Goal: Task Accomplishment & Management: Complete application form

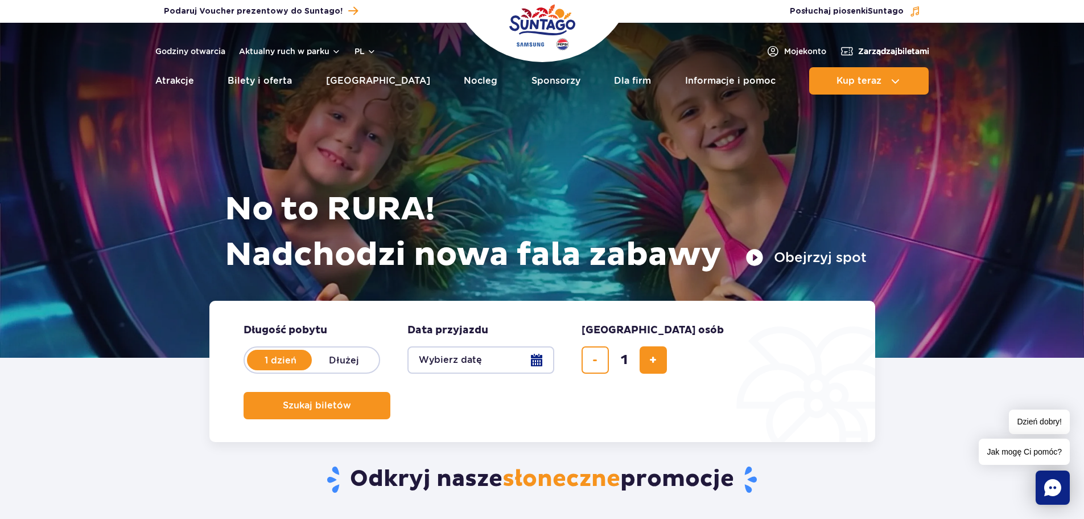
click at [886, 54] on span "Zarządzaj biletami" at bounding box center [893, 51] width 71 height 11
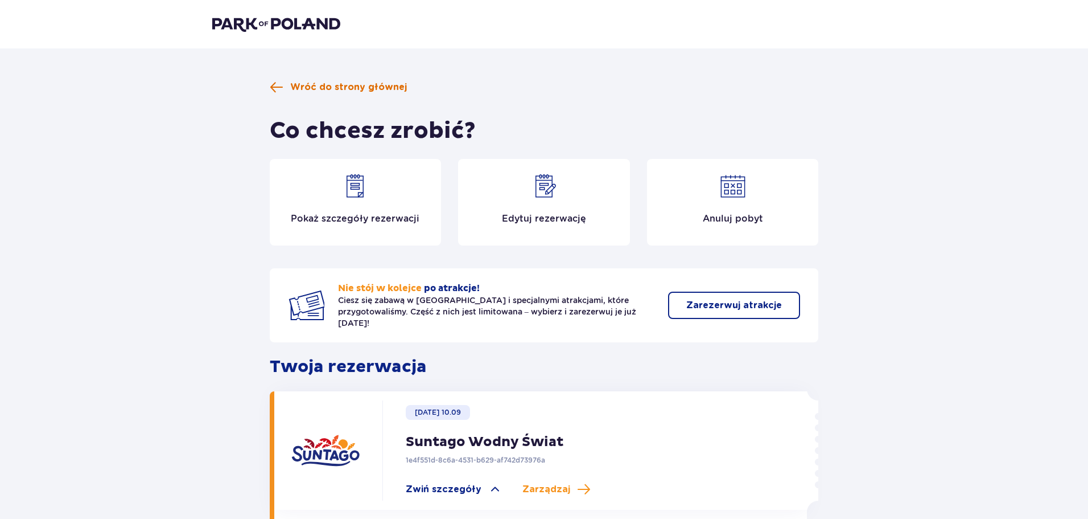
click at [307, 80] on div "Wróć do strony głównej Co chcesz zrobić? Pokaż szczegóły rezerwacji Edytuj reze…" at bounding box center [544, 528] width 1088 height 961
click at [308, 81] on span "Wróć do strony głównej" at bounding box center [348, 87] width 117 height 13
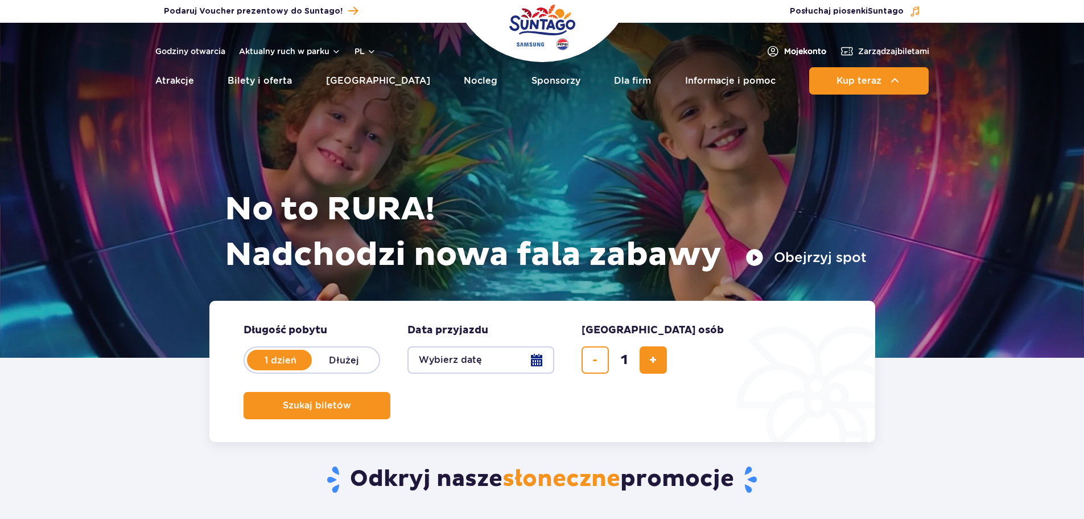
click at [768, 50] on img at bounding box center [773, 51] width 14 height 14
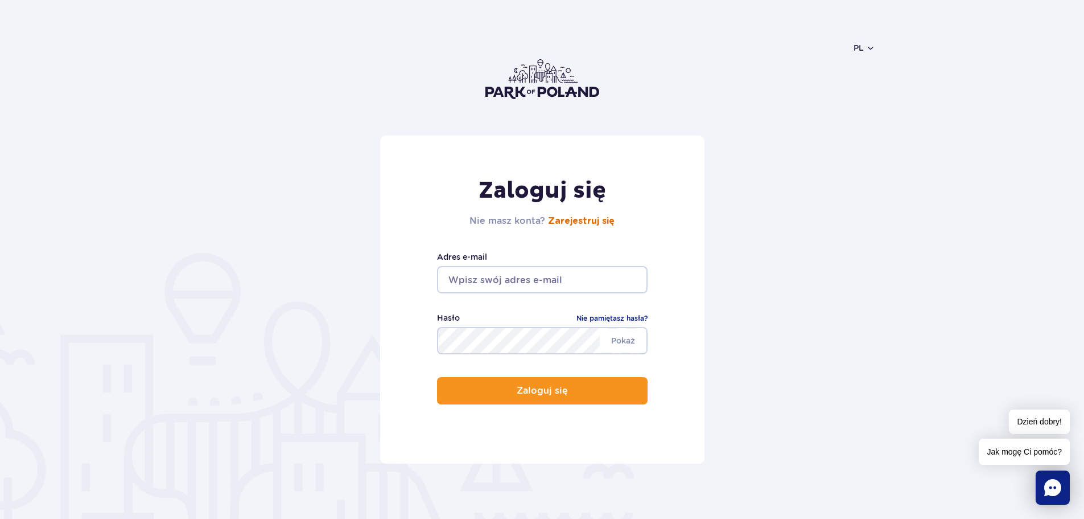
click at [552, 223] on link "Zarejestruj się" at bounding box center [581, 220] width 67 height 9
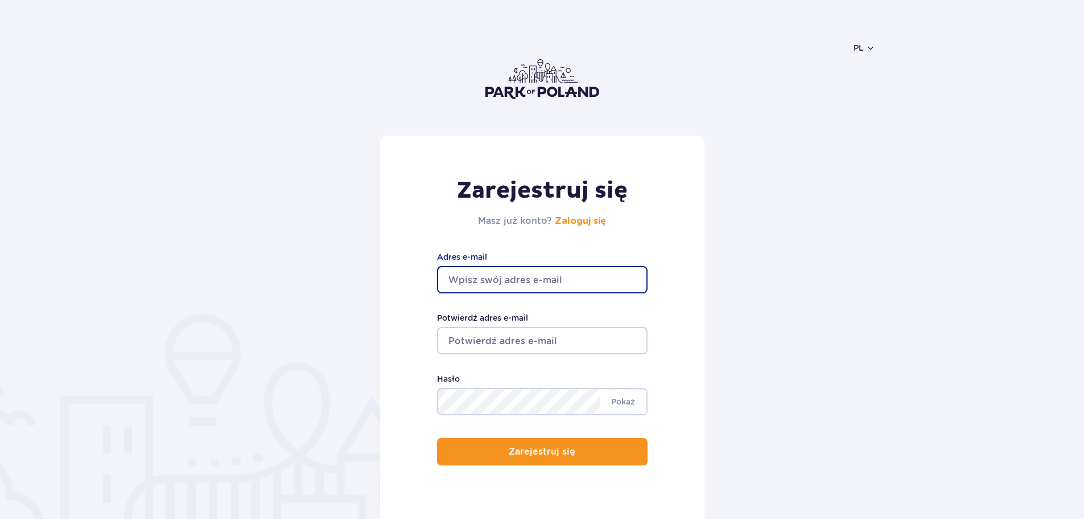
click at [522, 284] on input "Adres e-mail" at bounding box center [542, 279] width 211 height 27
type input "[EMAIL_ADDRESS][DOMAIN_NAME]"
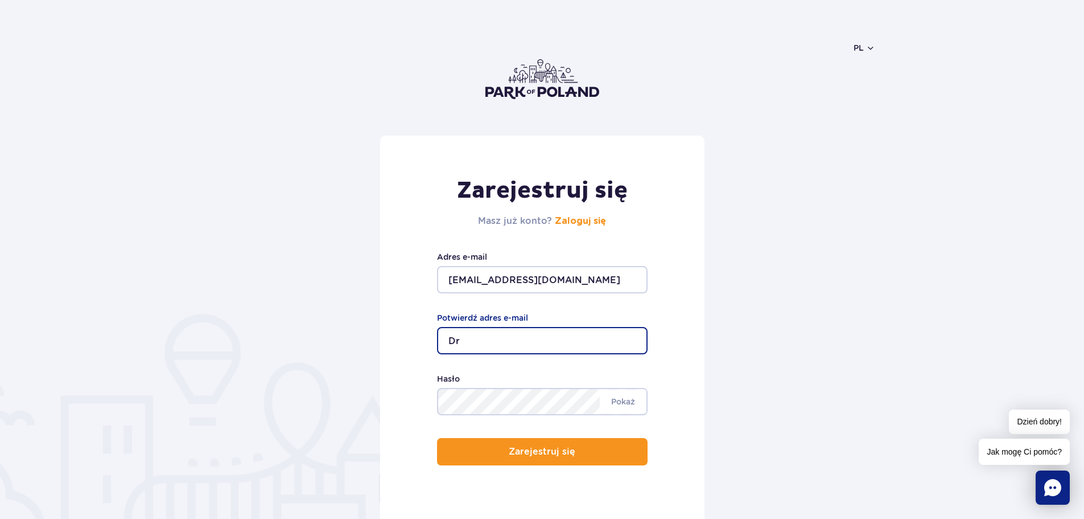
type input "D"
type input "[EMAIL_ADDRESS][DOMAIN_NAME]"
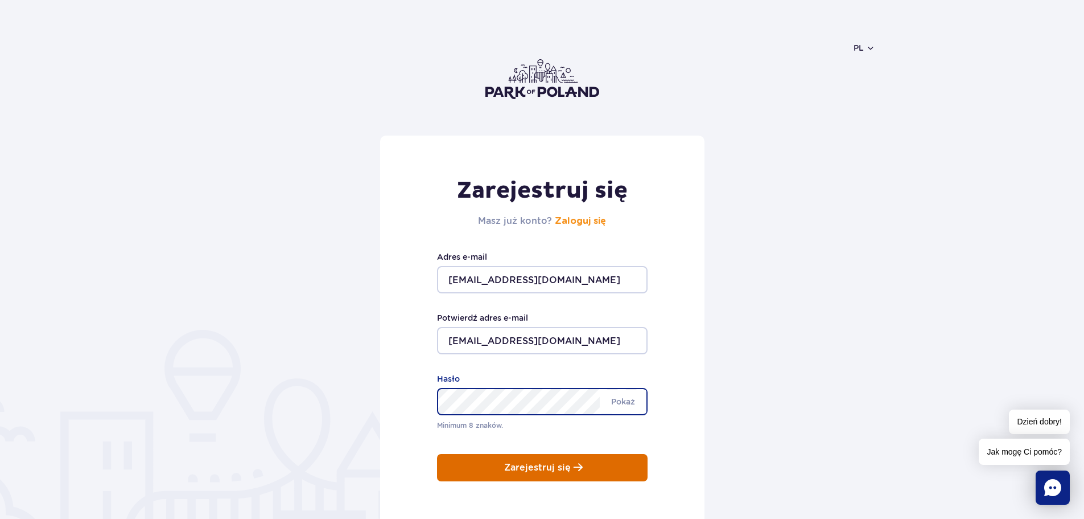
click at [562, 471] on div "Zarejestruj się Masz już konto? Zaloguj się drozdadawid99@gmail.com Adres e-mai…" at bounding box center [542, 337] width 324 height 405
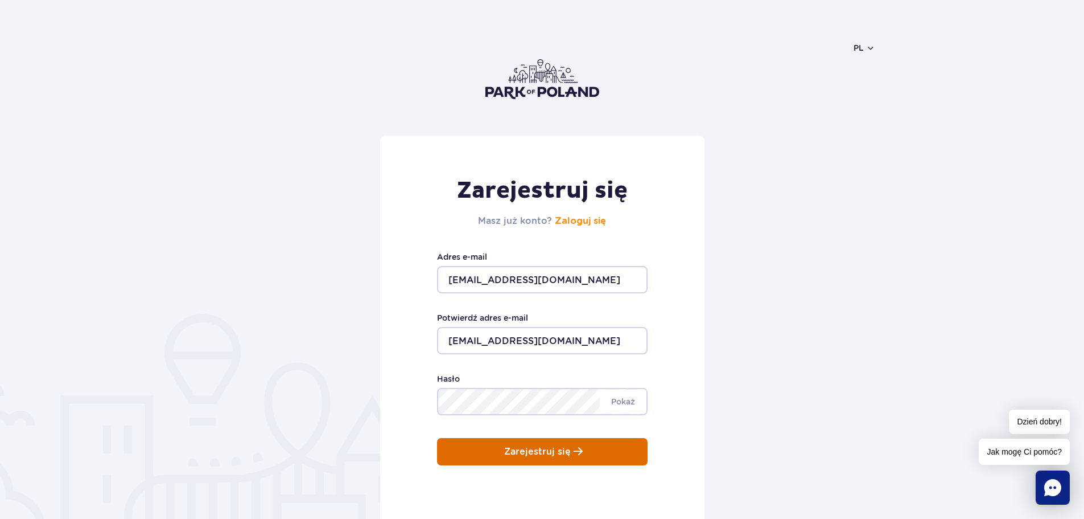
click at [541, 454] on p "Zarejestruj się" at bounding box center [537, 451] width 67 height 10
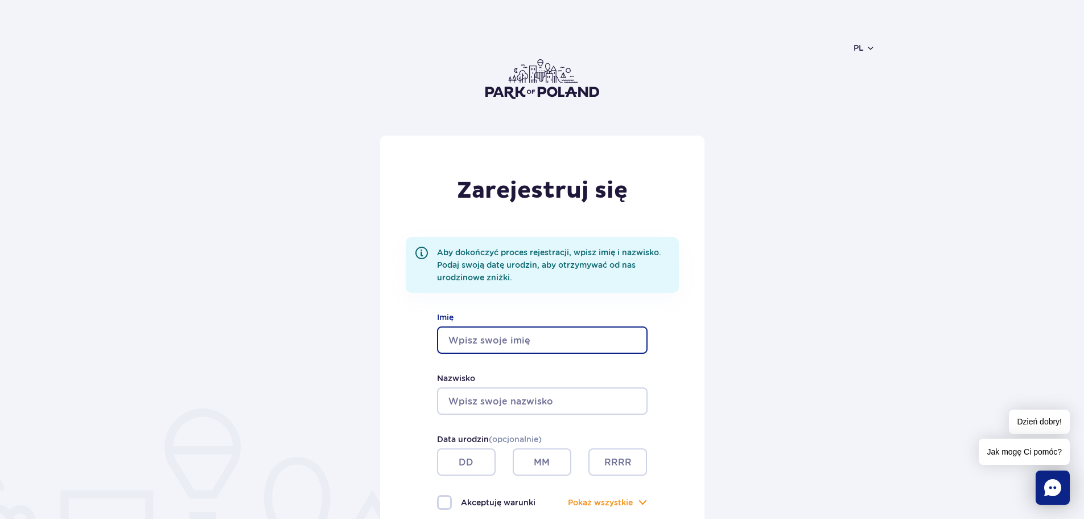
click at [530, 343] on input "Imię" at bounding box center [542, 339] width 211 height 27
type input "Dawid"
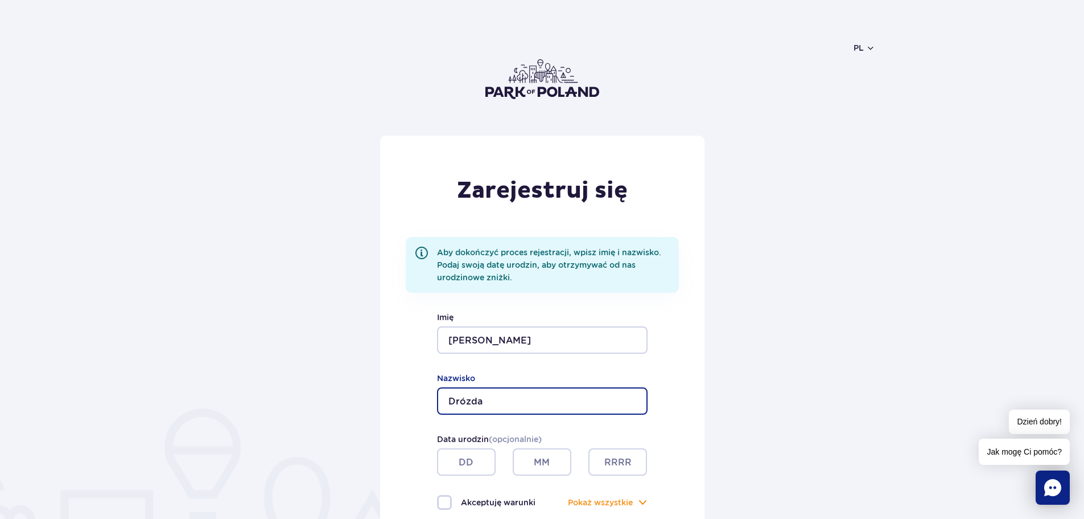
type input "Drózda"
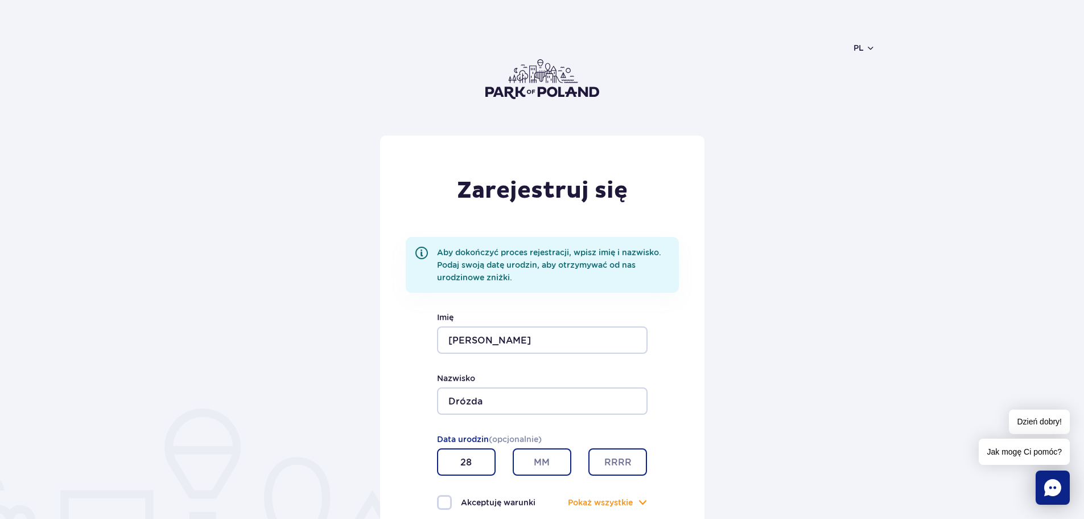
type input "28"
click at [553, 462] on input "text" at bounding box center [542, 461] width 59 height 27
type input "11"
click at [610, 466] on input "text" at bounding box center [618, 461] width 59 height 27
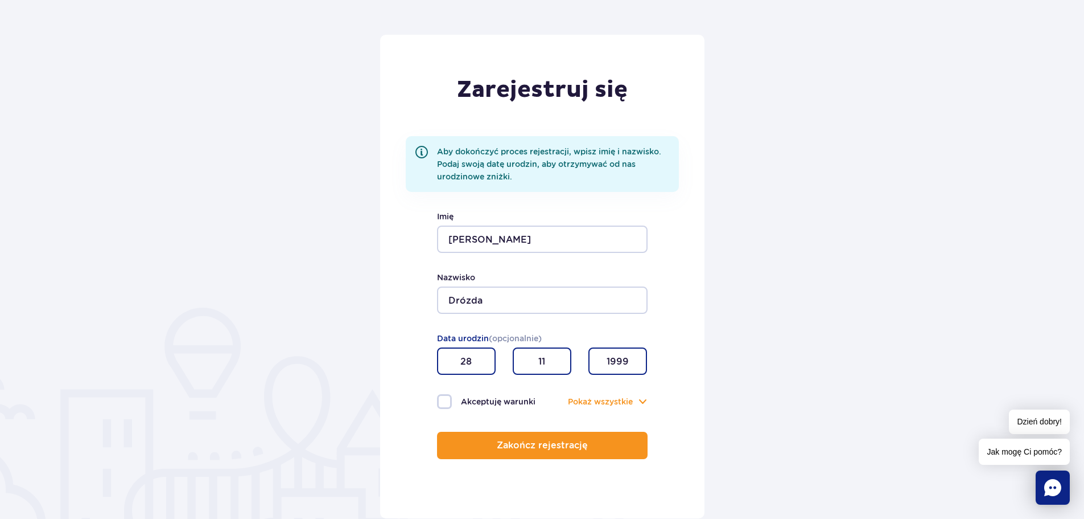
scroll to position [285, 0]
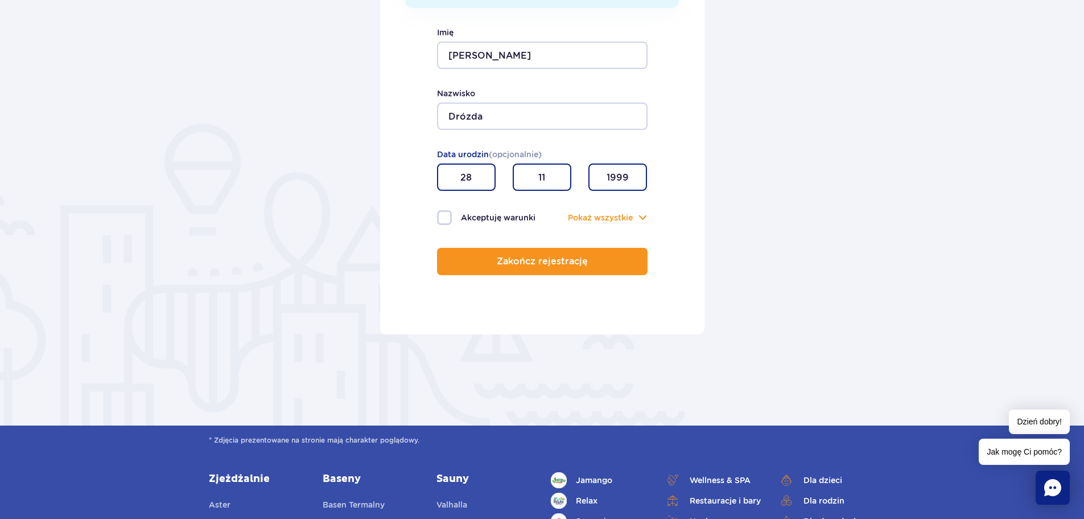
type input "1999"
click at [447, 213] on label "Akceptuję warunki" at bounding box center [489, 217] width 105 height 15
click at [447, 212] on input "Akceptuję warunki" at bounding box center [443, 211] width 13 height 2
checkbox input "true"
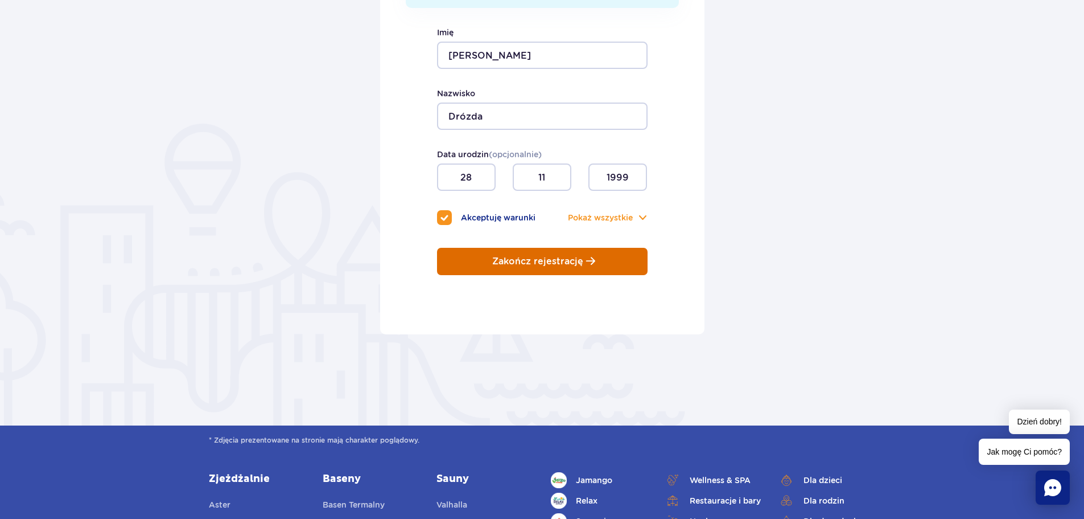
click at [491, 248] on button "Zakończ rejestrację" at bounding box center [542, 261] width 211 height 27
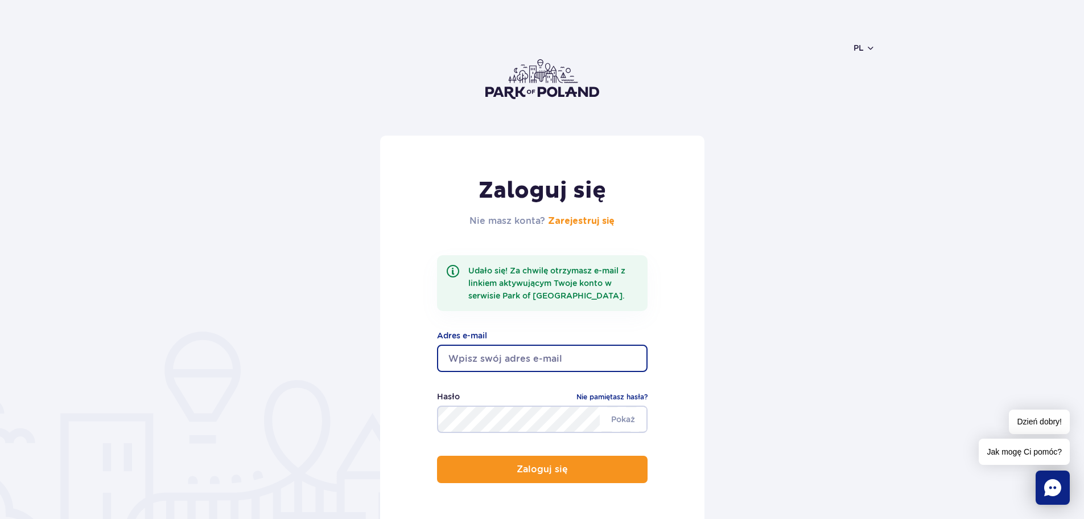
click at [537, 357] on input "email" at bounding box center [542, 357] width 211 height 27
type input "[EMAIL_ADDRESS][DOMAIN_NAME]"
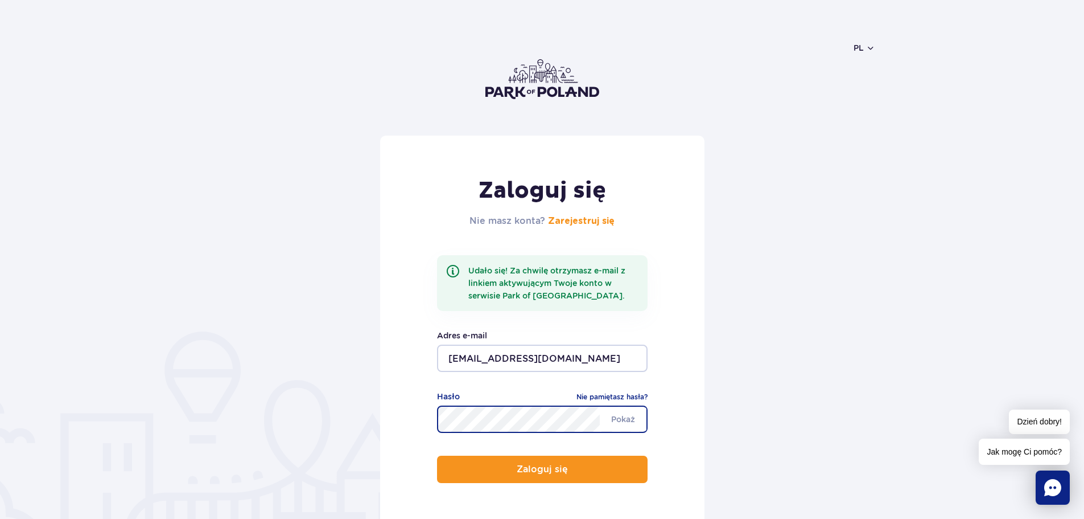
click at [437, 455] on button "Zaloguj się" at bounding box center [542, 468] width 211 height 27
click at [525, 464] on p "Zaloguj się" at bounding box center [537, 469] width 51 height 10
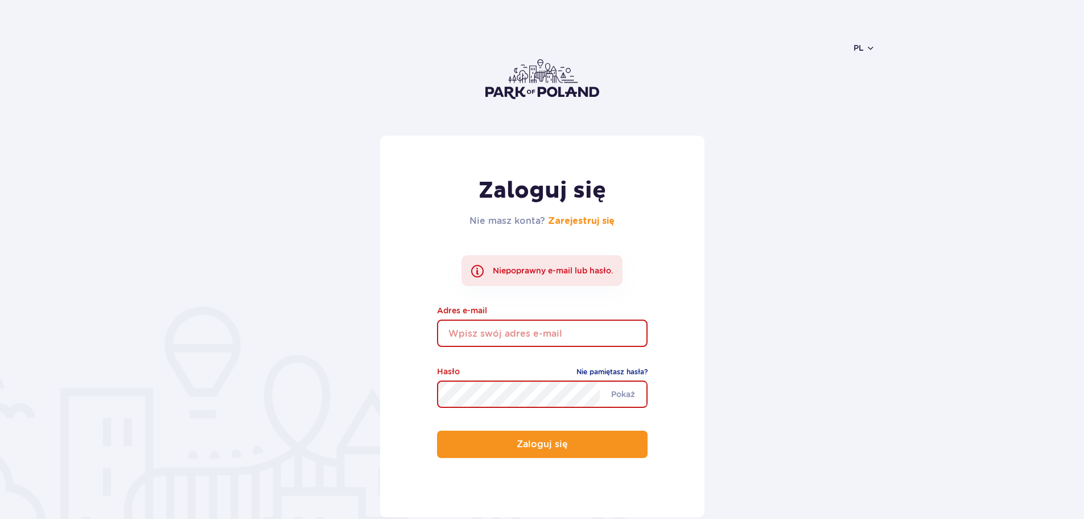
click at [510, 339] on input "email" at bounding box center [542, 332] width 211 height 27
type input "[EMAIL_ADDRESS][DOMAIN_NAME]"
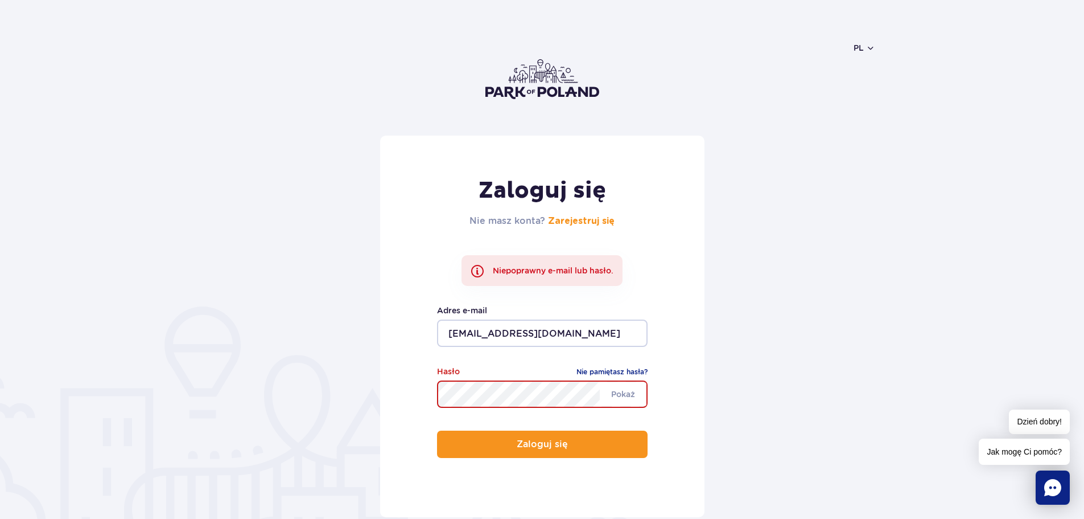
click at [437, 430] on button "Zaloguj się" at bounding box center [542, 443] width 211 height 27
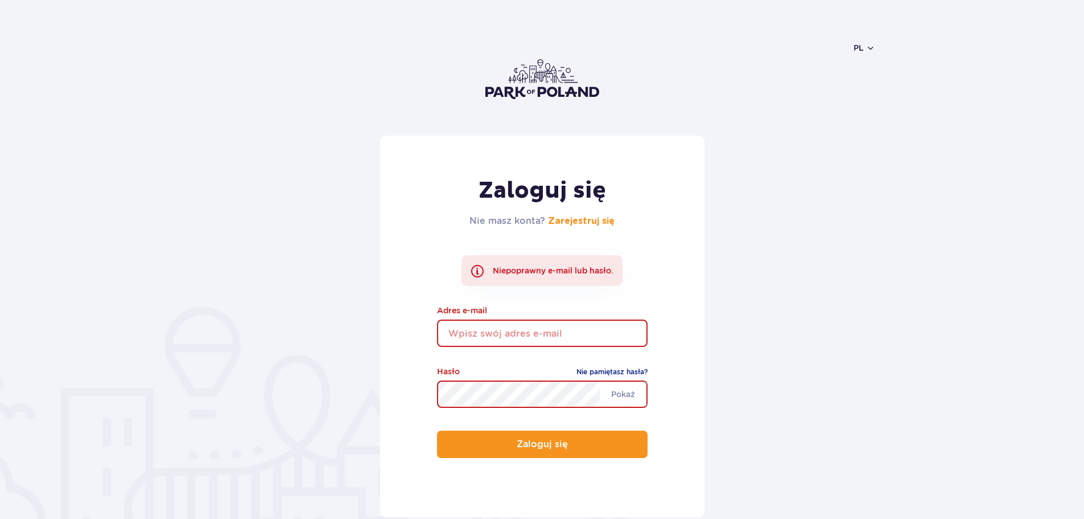
click at [527, 333] on input "email" at bounding box center [542, 332] width 211 height 27
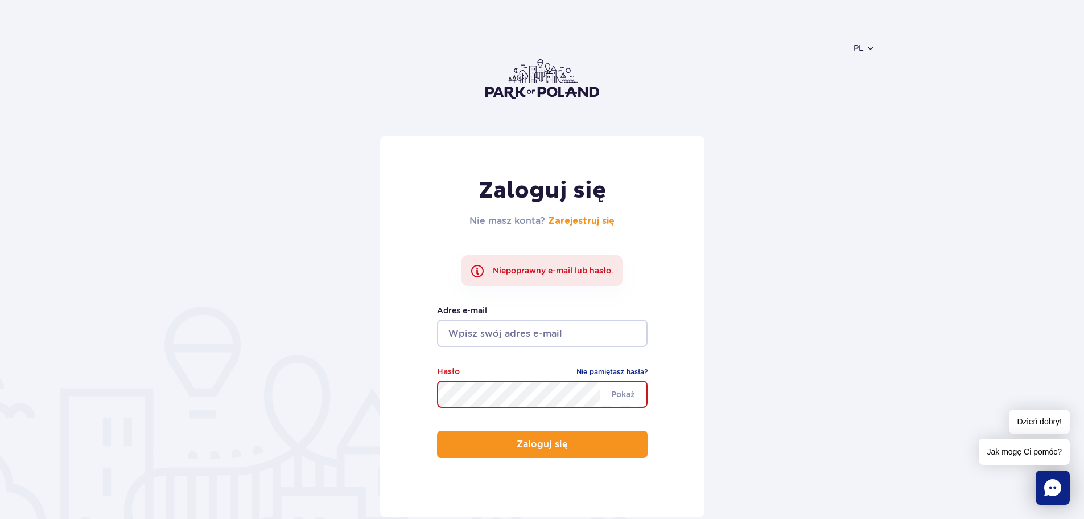
click at [520, 334] on input "email" at bounding box center [542, 332] width 211 height 27
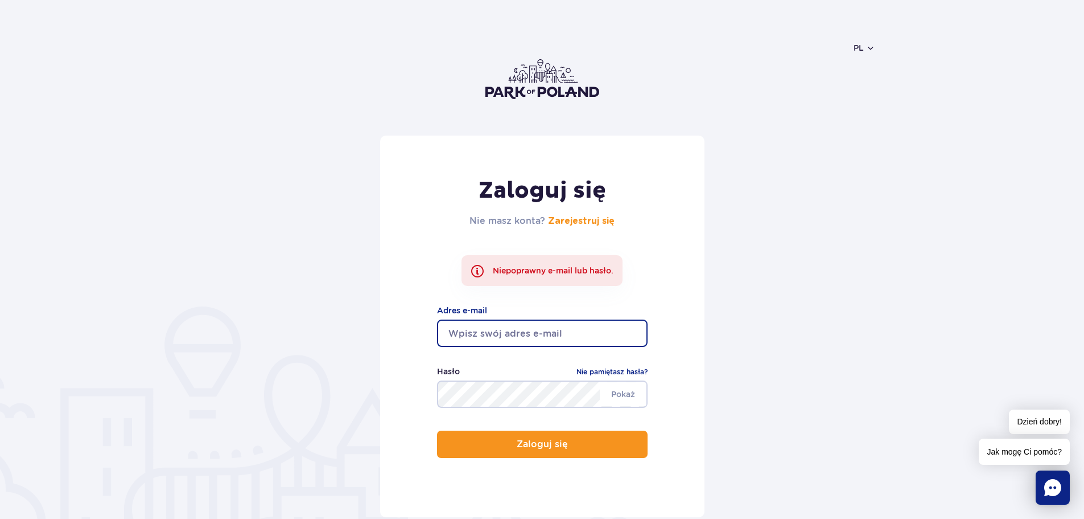
click at [522, 335] on input "email" at bounding box center [542, 332] width 211 height 27
type input "[EMAIL_ADDRESS][DOMAIN_NAME]"
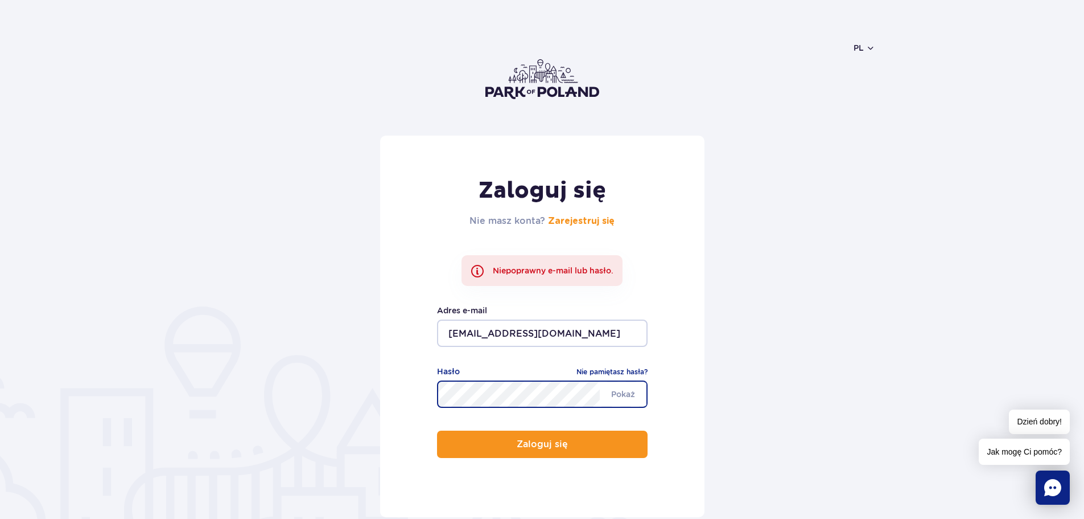
click at [437, 430] on button "Zaloguj się" at bounding box center [542, 443] width 211 height 27
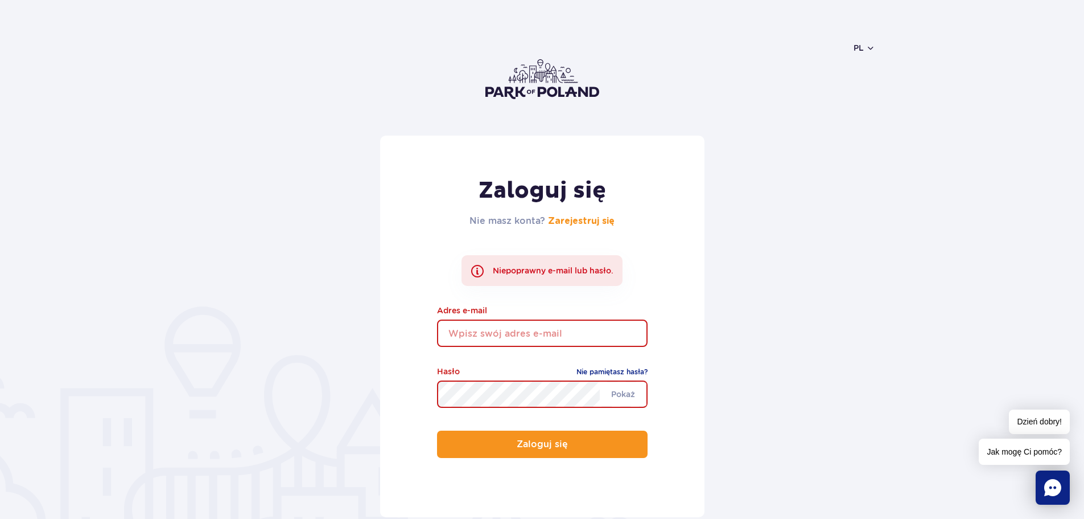
click at [511, 336] on input "email" at bounding box center [542, 332] width 211 height 27
type input "[EMAIL_ADDRESS][DOMAIN_NAME]"
click at [437, 430] on button "Zaloguj się" at bounding box center [542, 443] width 211 height 27
click at [526, 331] on input "email" at bounding box center [542, 332] width 211 height 27
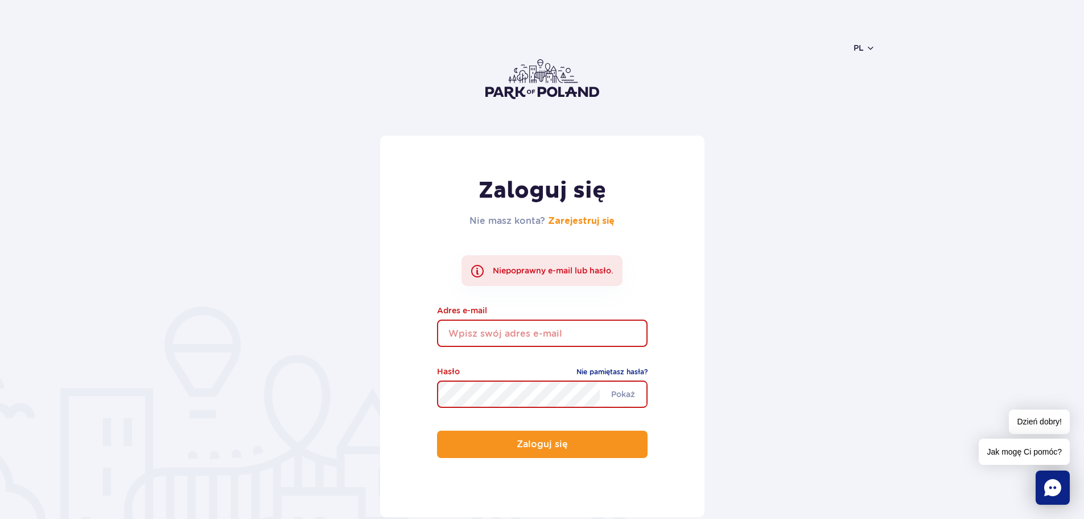
type input "[EMAIL_ADDRESS][DOMAIN_NAME]"
click at [437, 430] on button "Zaloguj się" at bounding box center [542, 443] width 211 height 27
